Goal: Navigation & Orientation: Find specific page/section

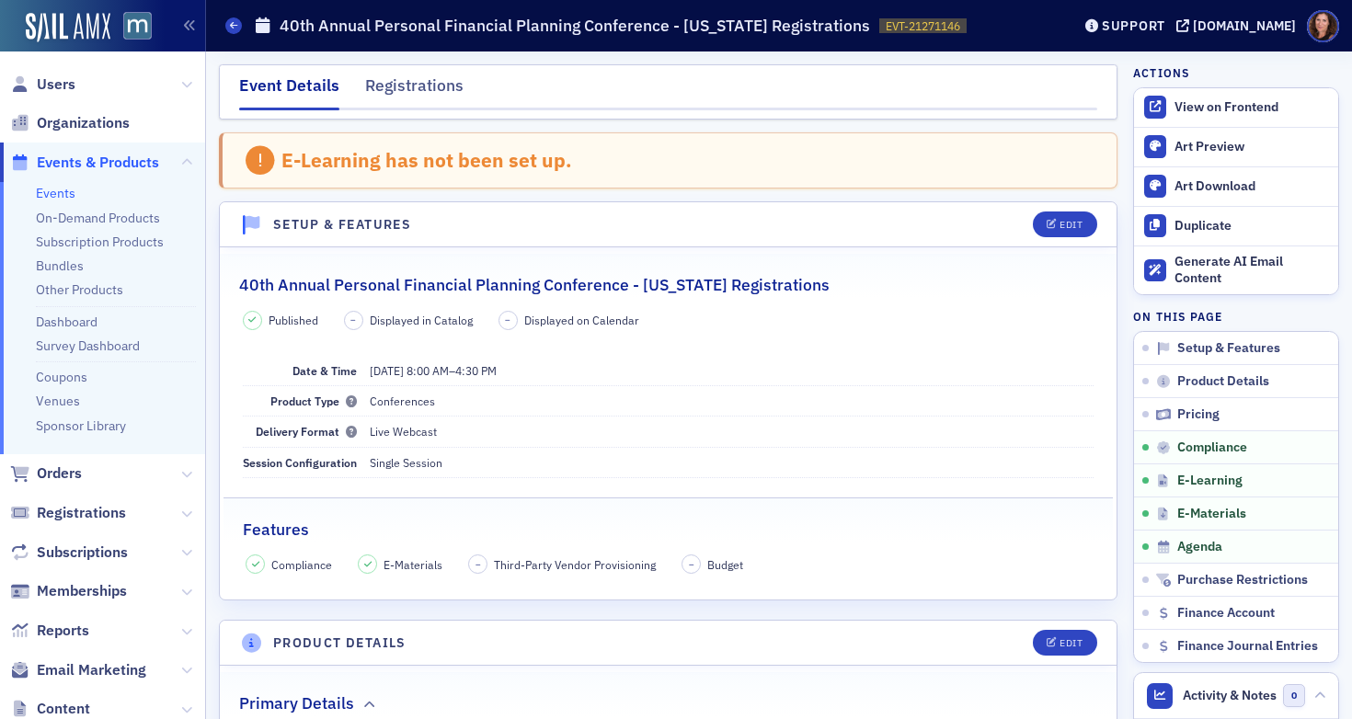
scroll to position [2441, 0]
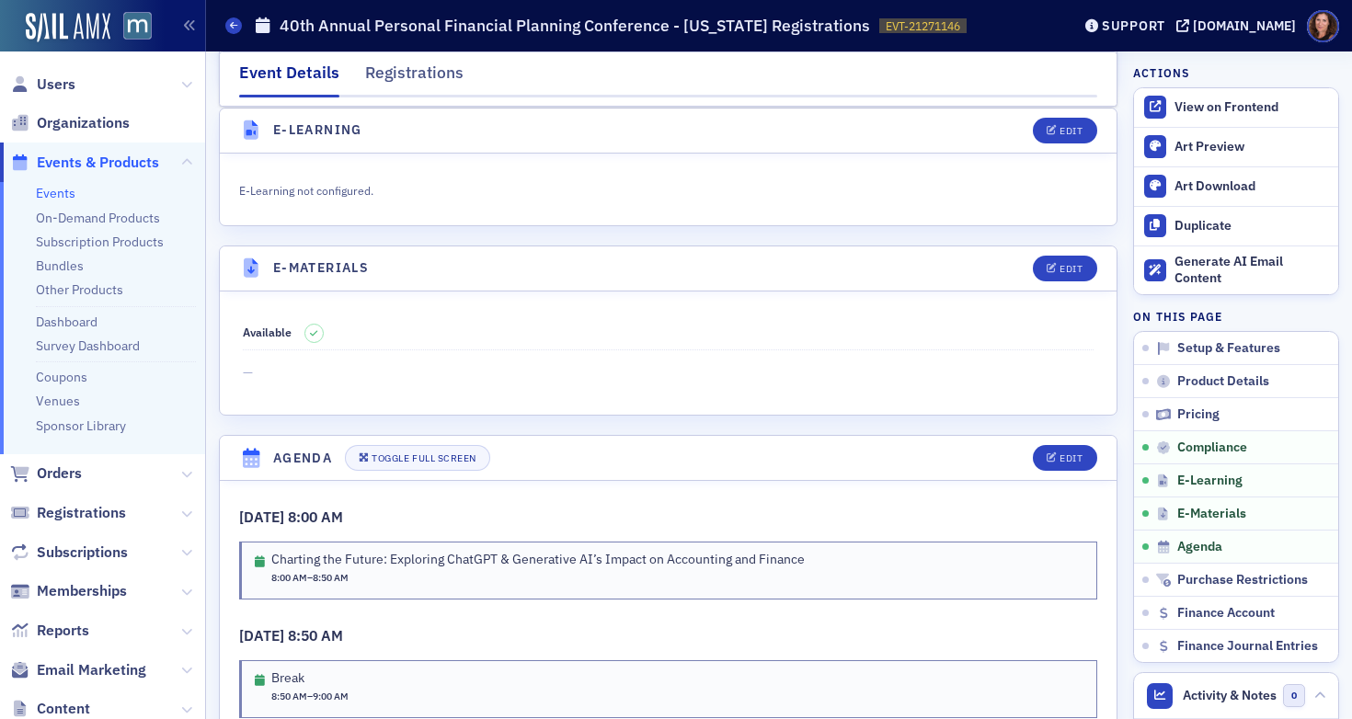
click at [65, 196] on link "Events" at bounding box center [56, 193] width 40 height 17
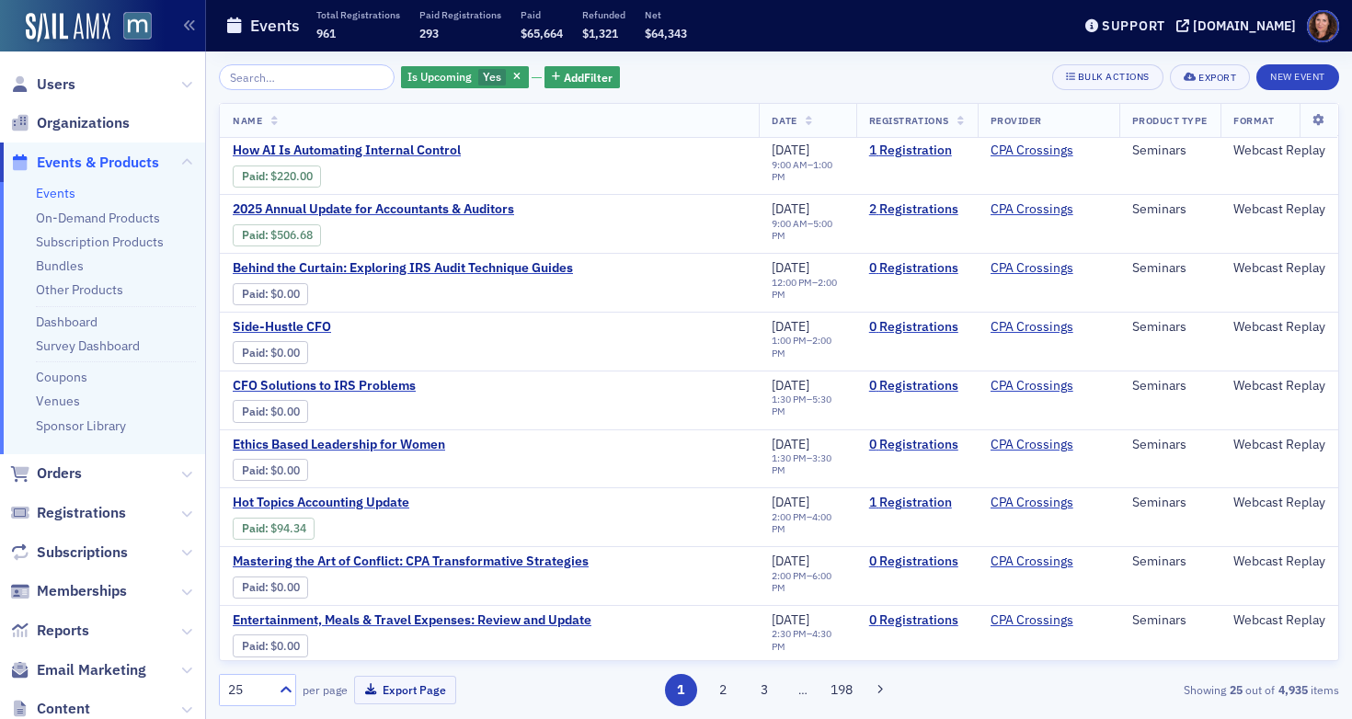
scroll to position [980, 0]
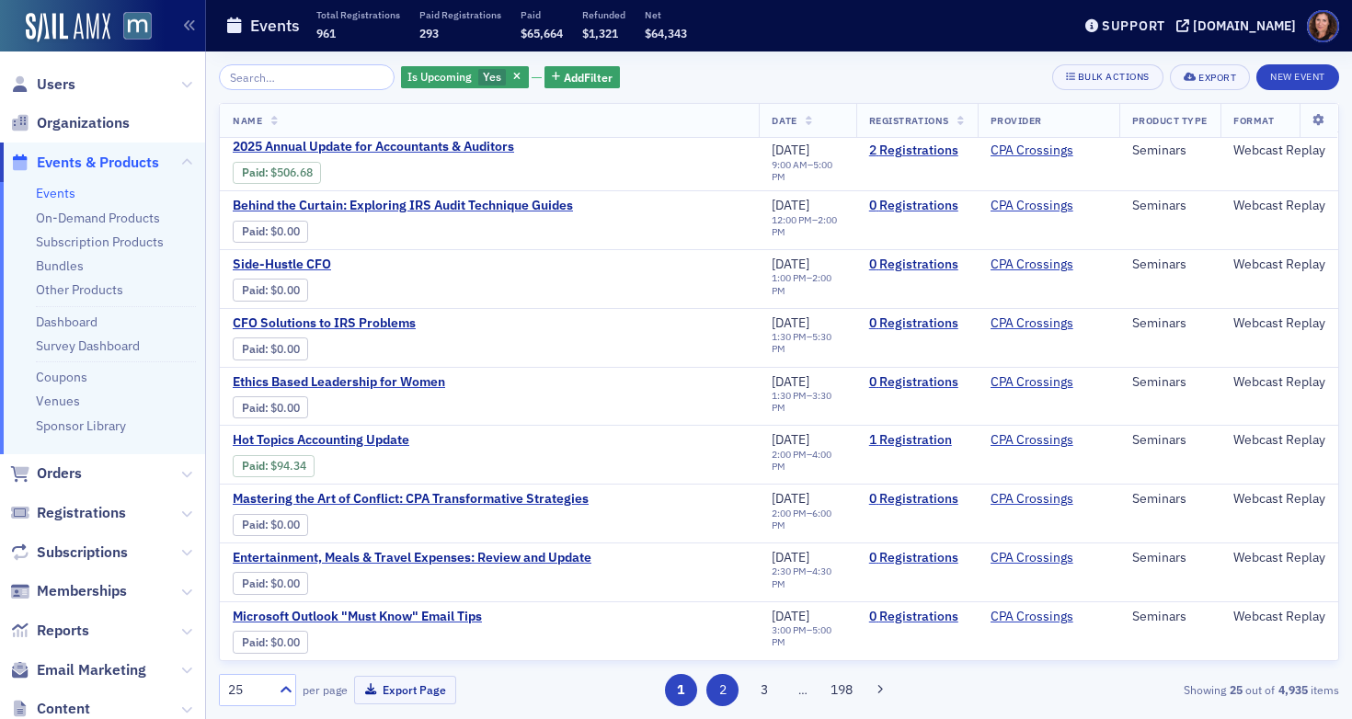
click at [723, 693] on button "2" at bounding box center [722, 690] width 32 height 32
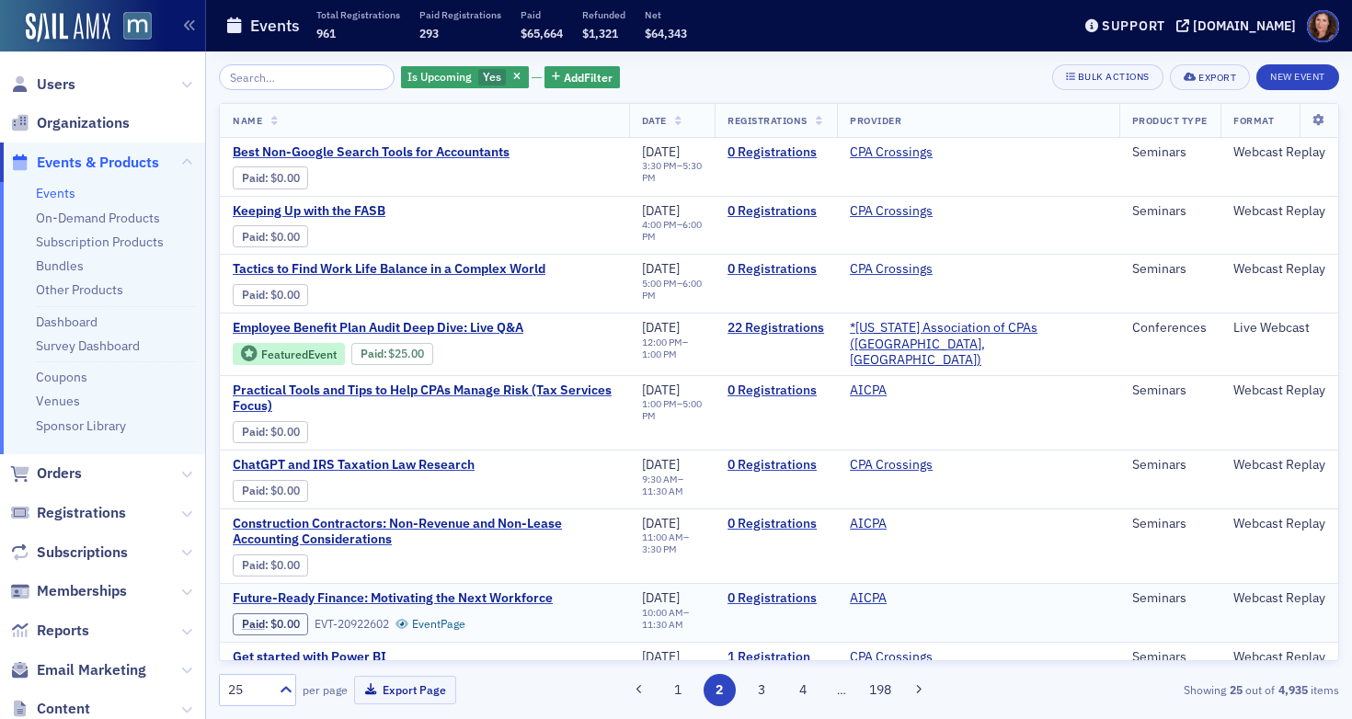
scroll to position [2, 0]
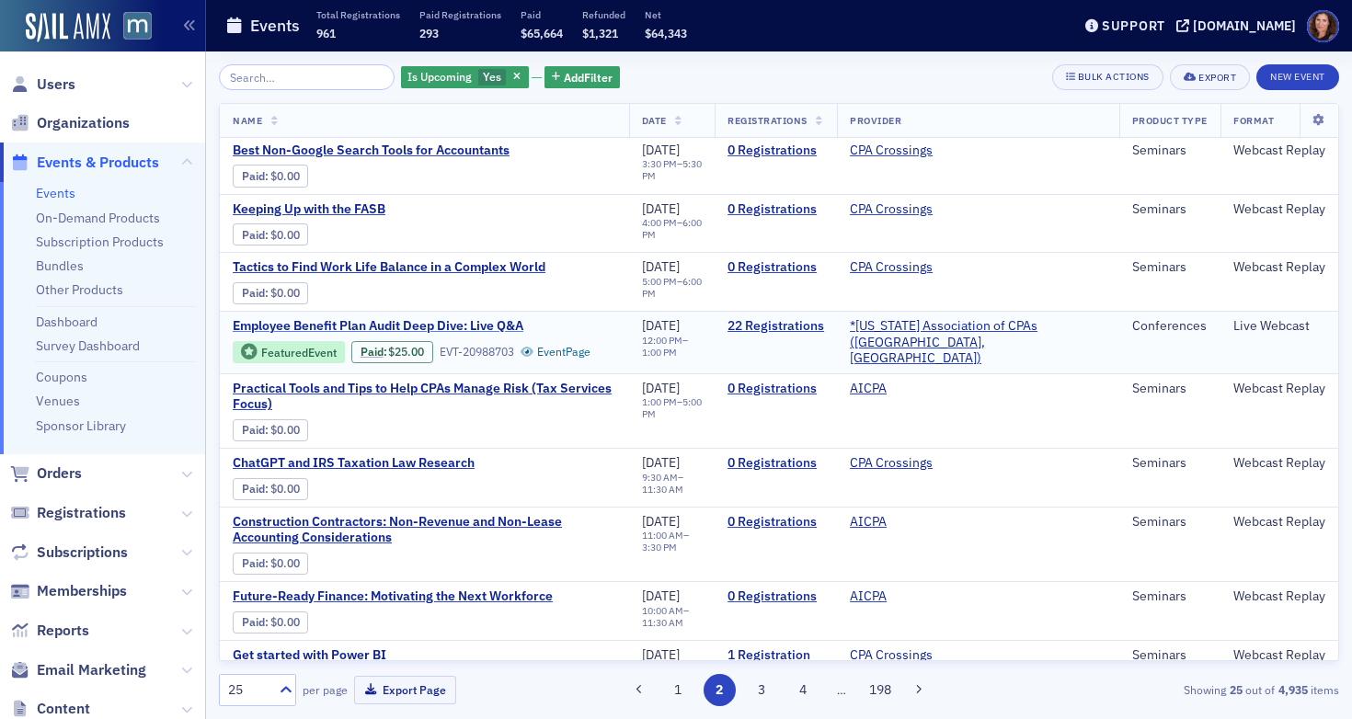
click at [482, 320] on span "Employee Benefit Plan Audit Deep Dive: Live Q&A" at bounding box center [387, 326] width 309 height 17
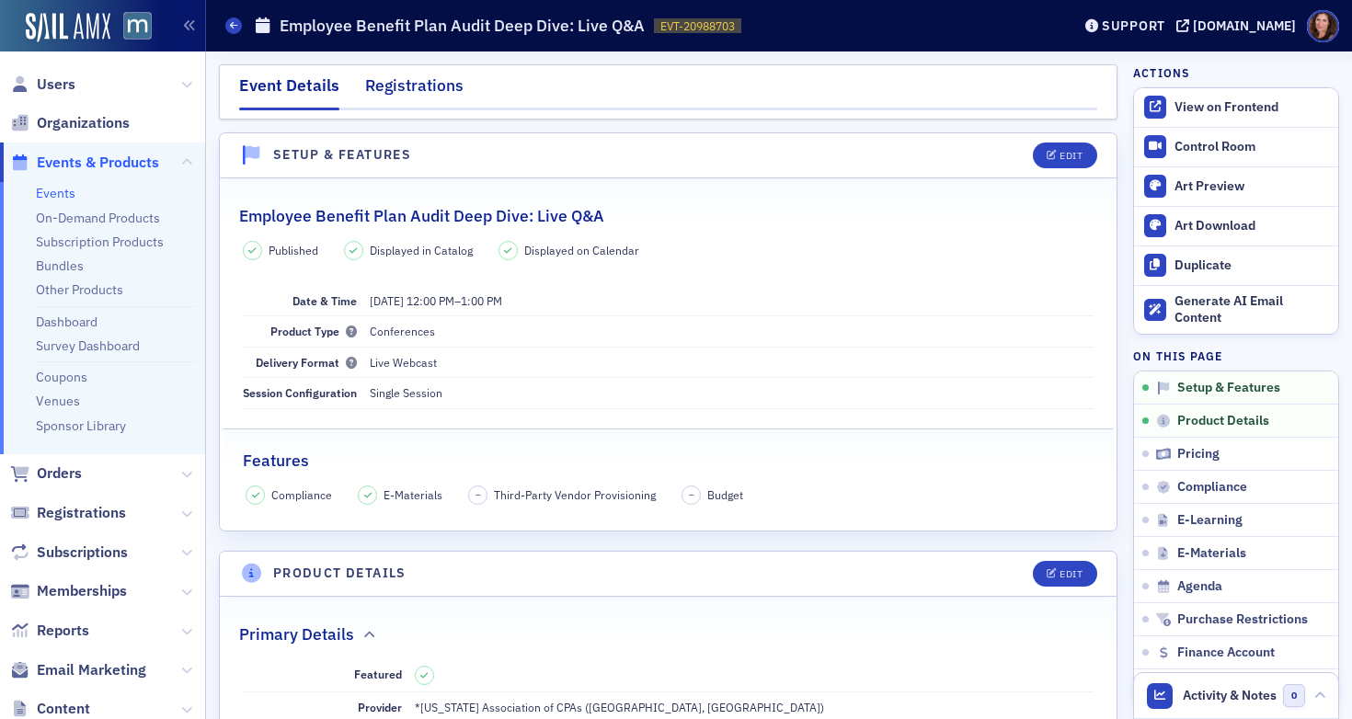
click at [427, 82] on div "Registrations" at bounding box center [414, 91] width 98 height 34
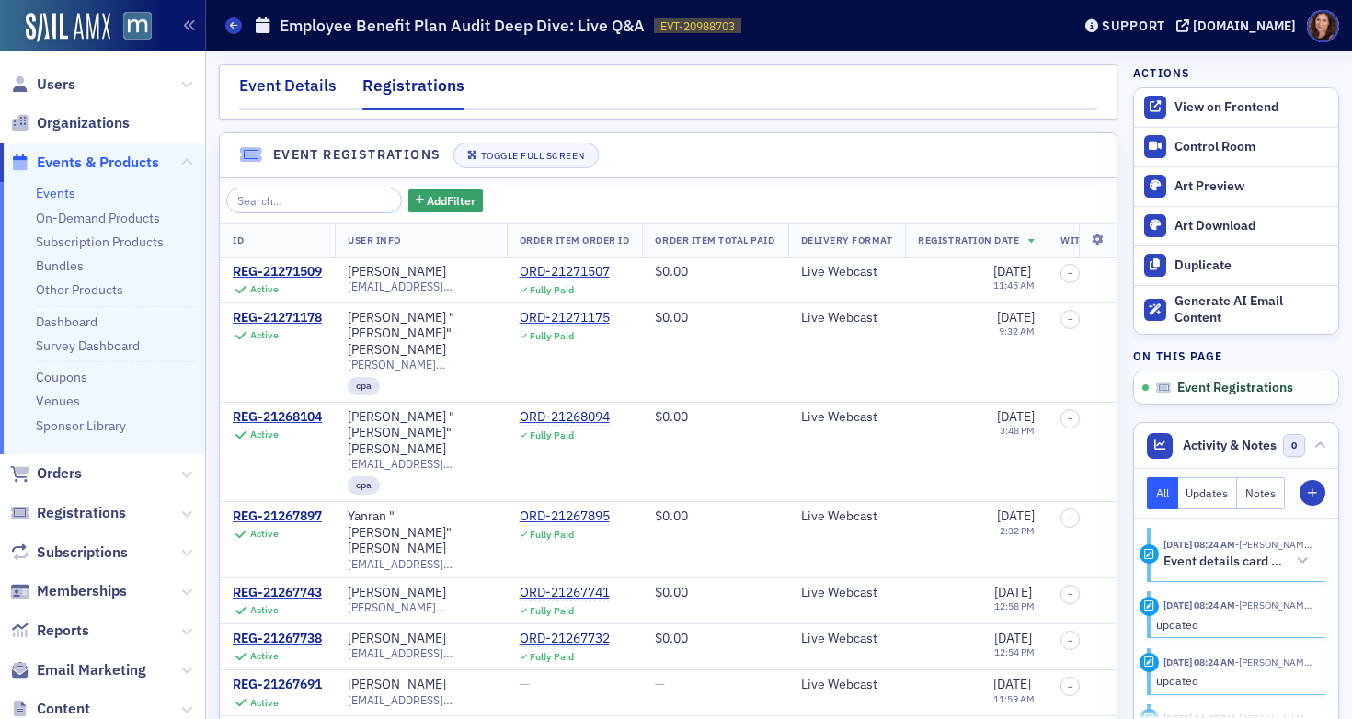
click at [314, 89] on div "Event Details" at bounding box center [287, 91] width 97 height 34
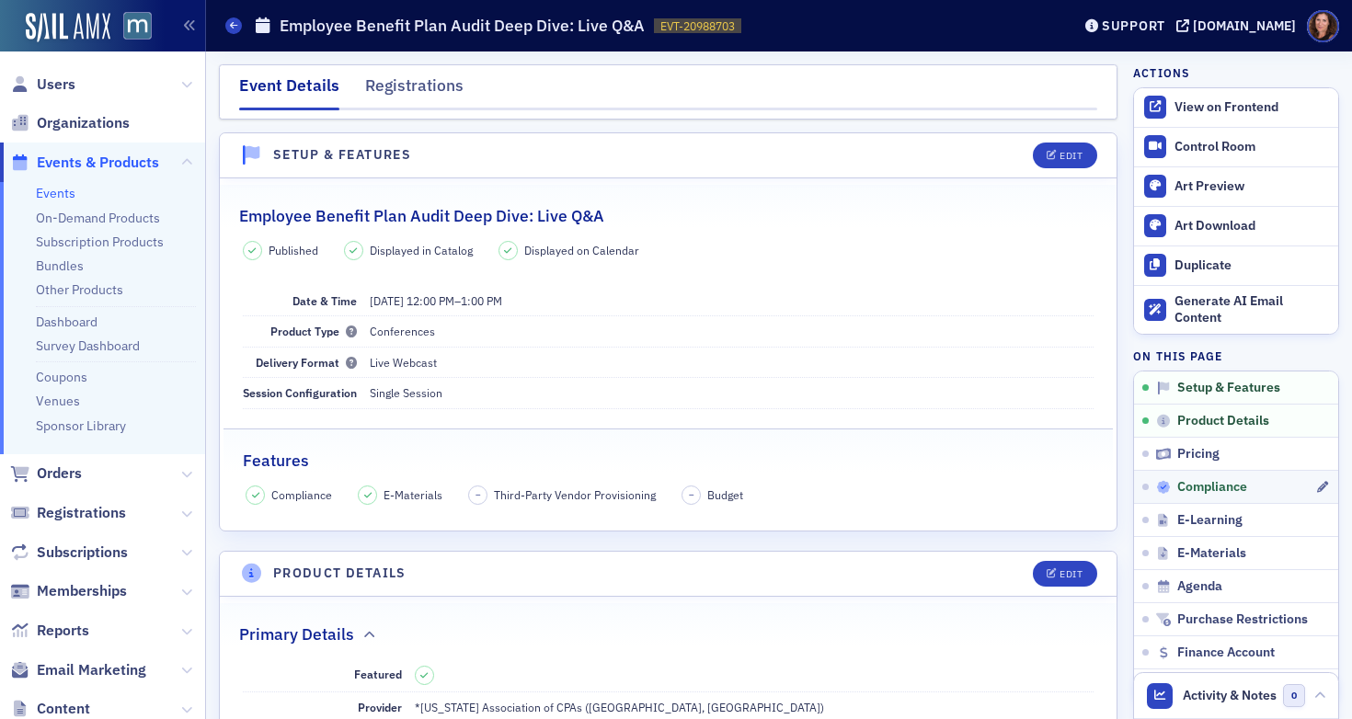
click at [1211, 489] on span "Compliance" at bounding box center [1212, 487] width 70 height 17
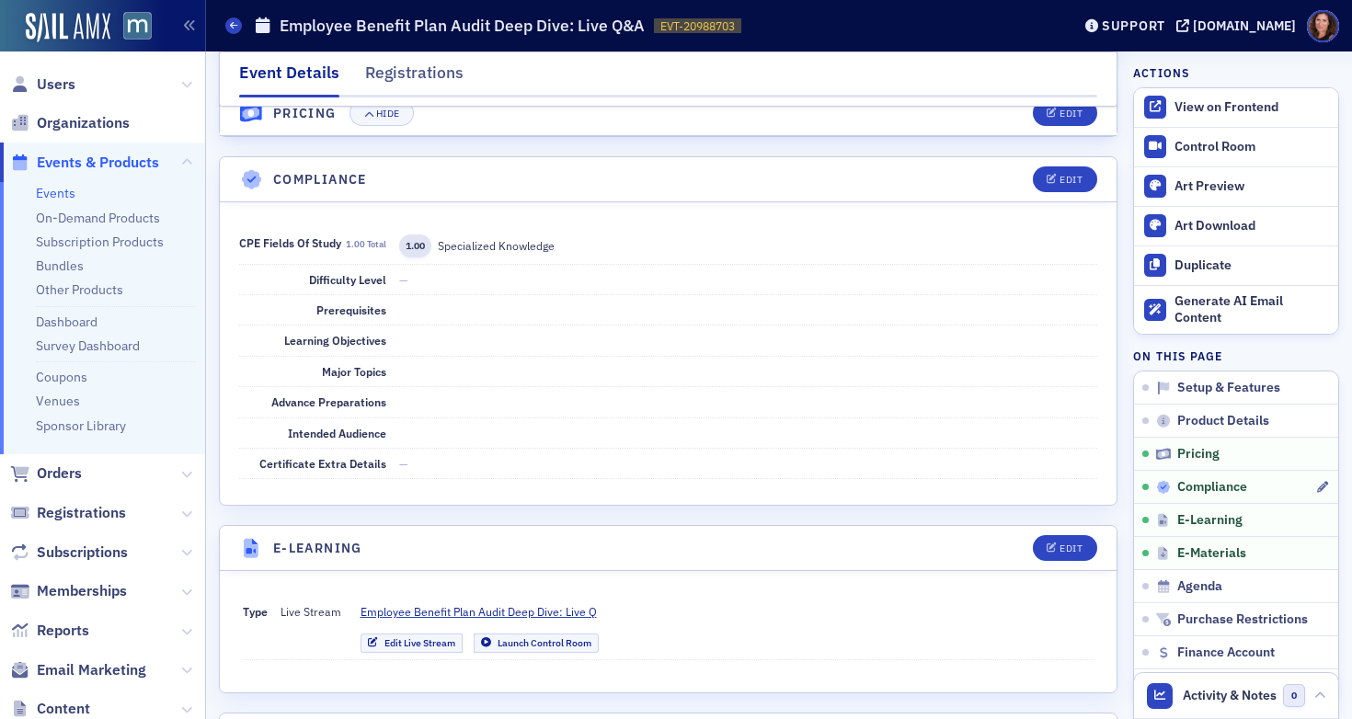
scroll to position [2085, 0]
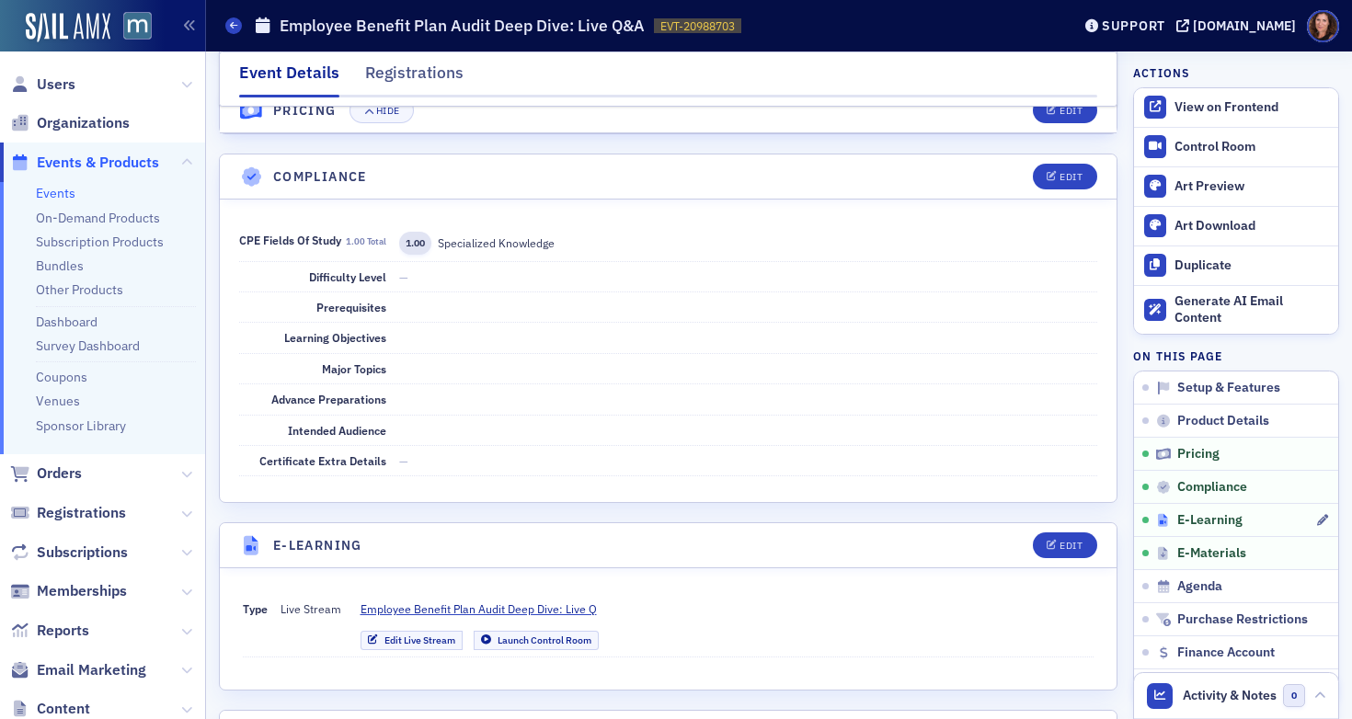
click at [1204, 522] on span "E-Learning" at bounding box center [1209, 520] width 65 height 17
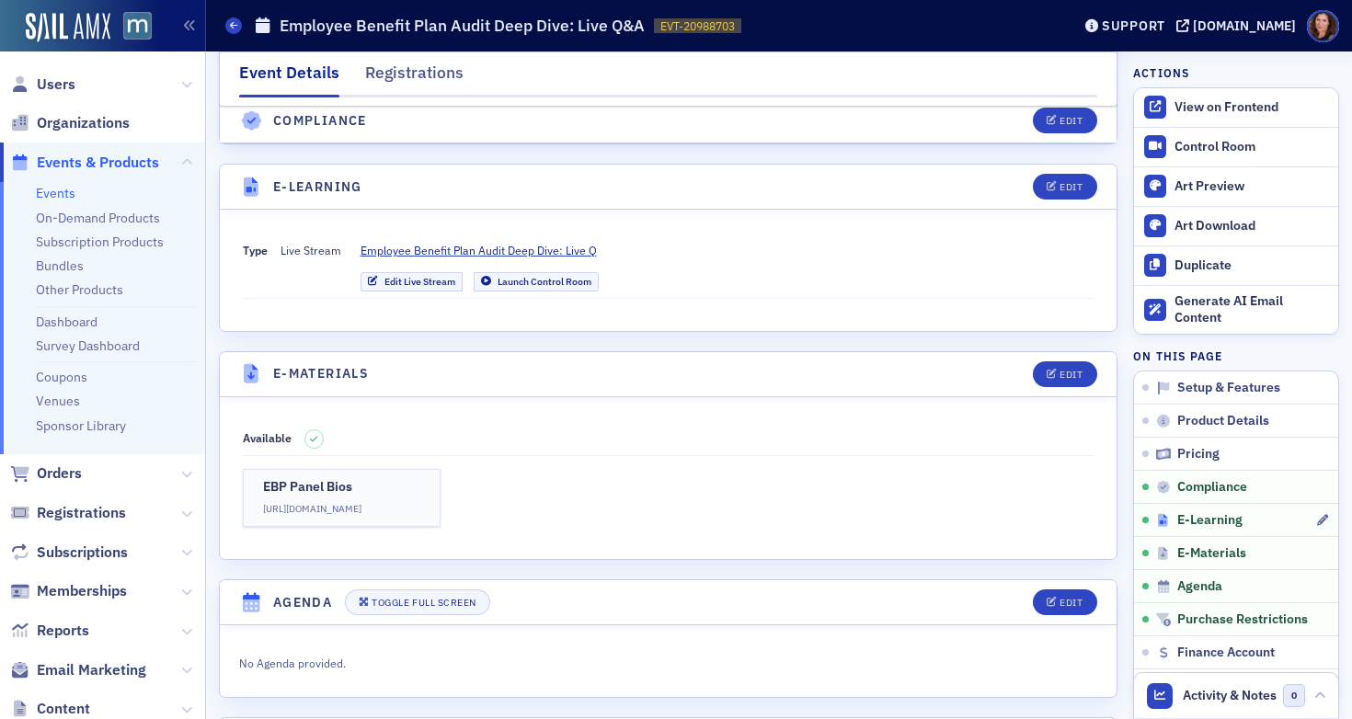
scroll to position [2454, 0]
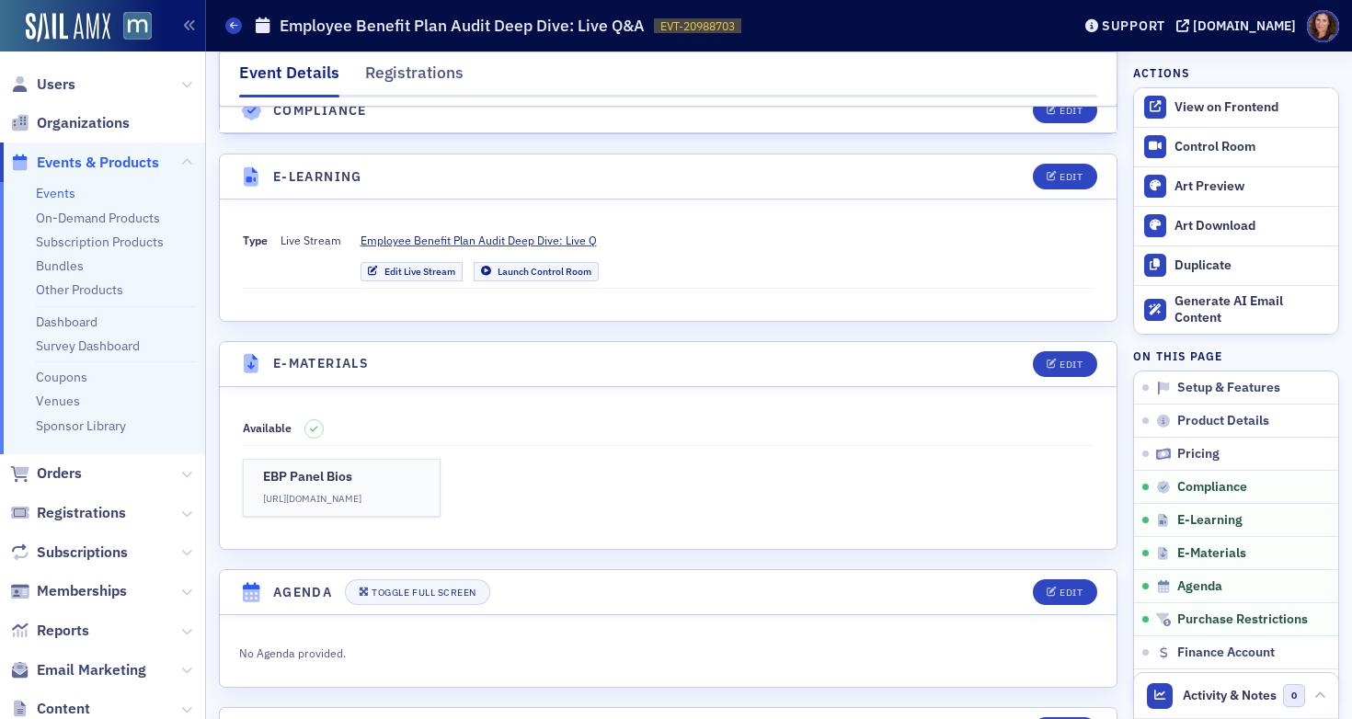
click at [51, 195] on link "Events" at bounding box center [56, 193] width 40 height 17
